Goal: Navigation & Orientation: Find specific page/section

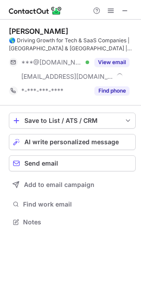
scroll to position [215, 141]
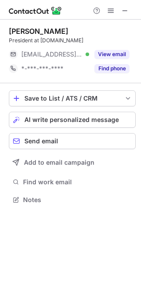
scroll to position [4, 4]
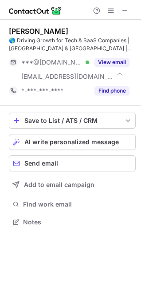
scroll to position [215, 141]
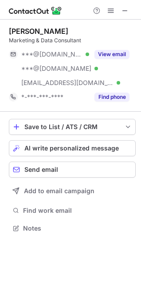
scroll to position [221, 141]
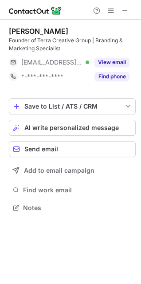
scroll to position [201, 141]
